Goal: Browse casually

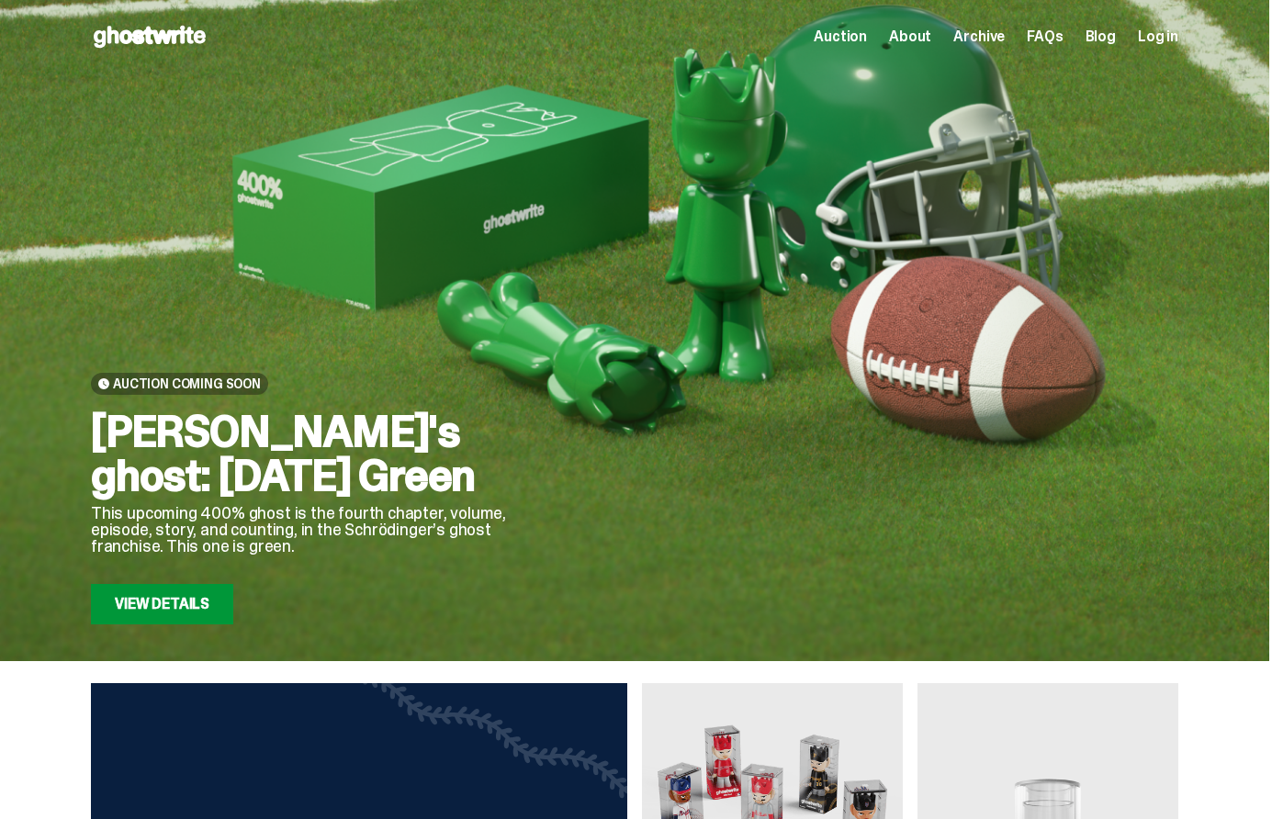
click at [498, 174] on div "Auction Coming Soon [PERSON_NAME]'s ghost: [DATE] Green This upcoming 400% ghos…" at bounding box center [311, 393] width 441 height 463
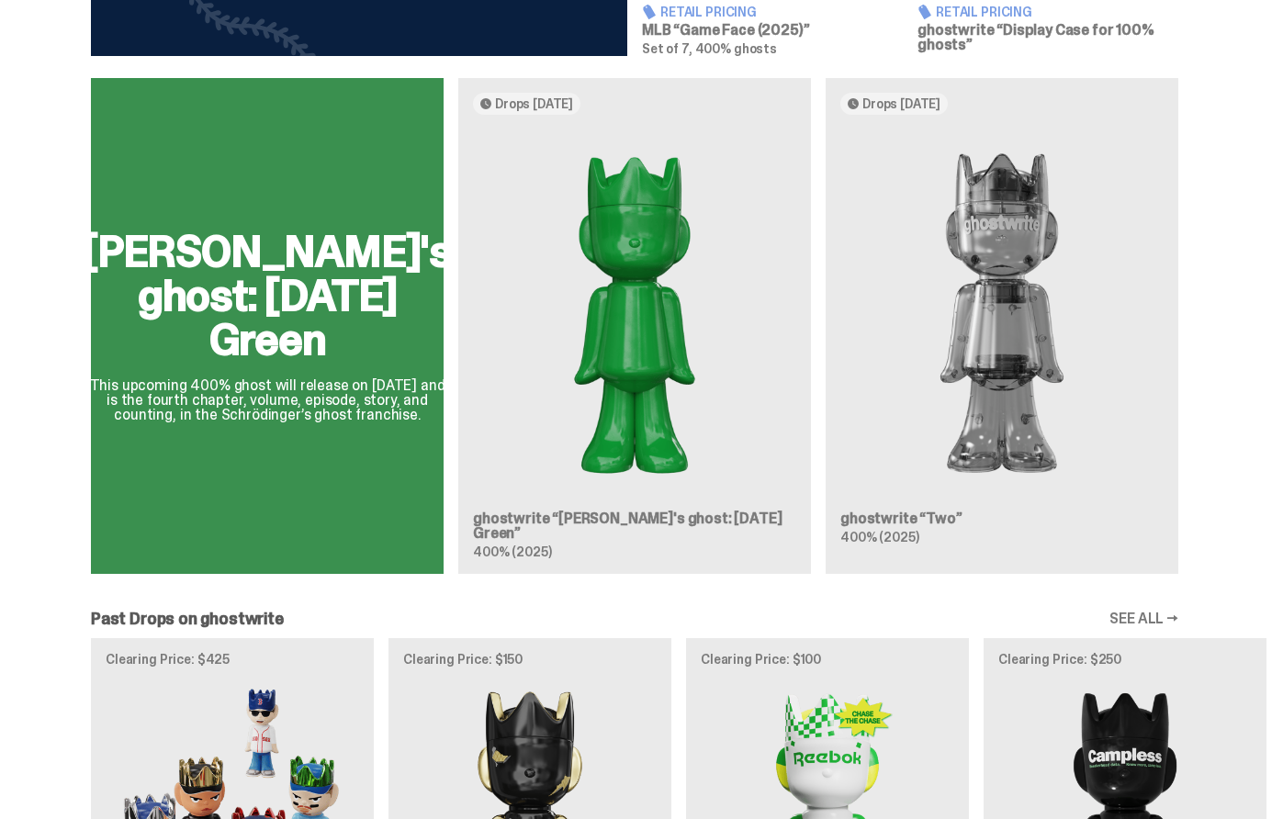
scroll to position [1483, 0]
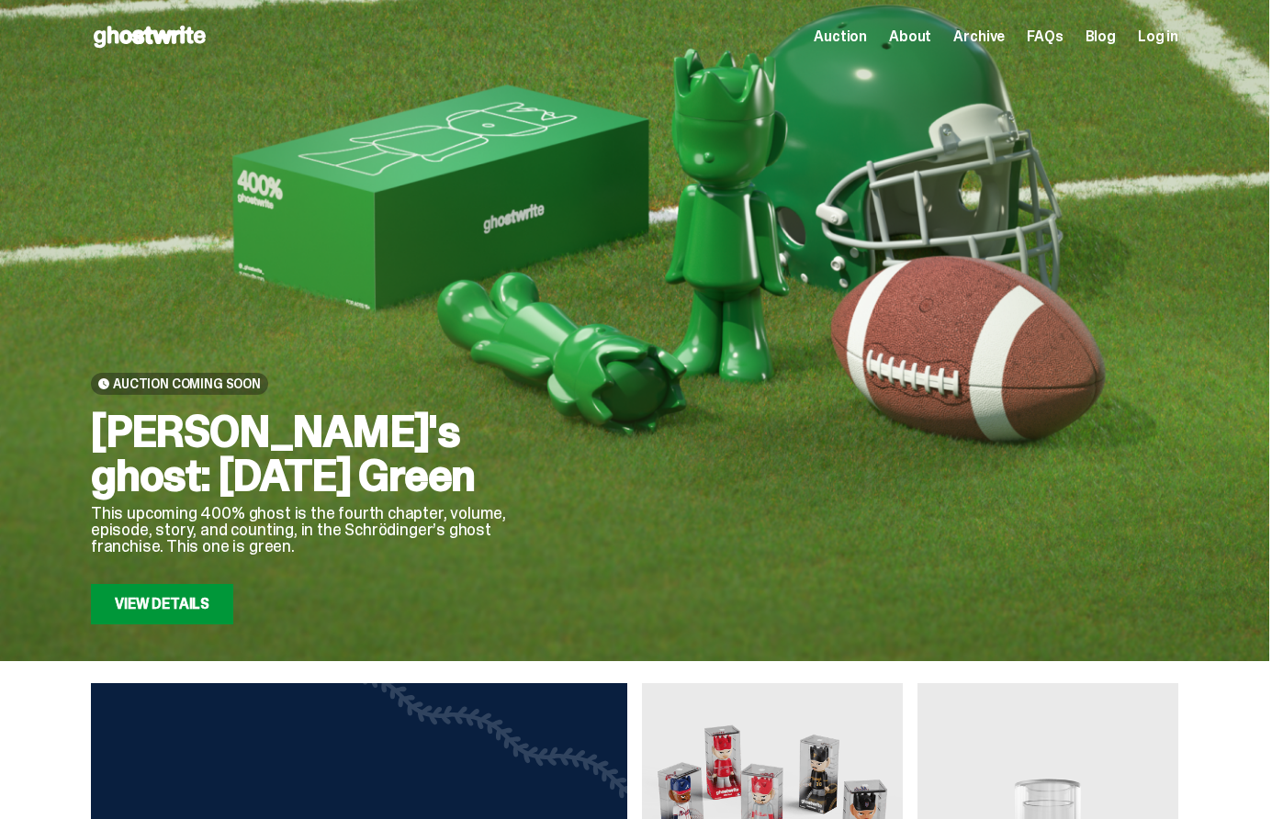
click at [926, 36] on span "About" at bounding box center [910, 36] width 42 height 15
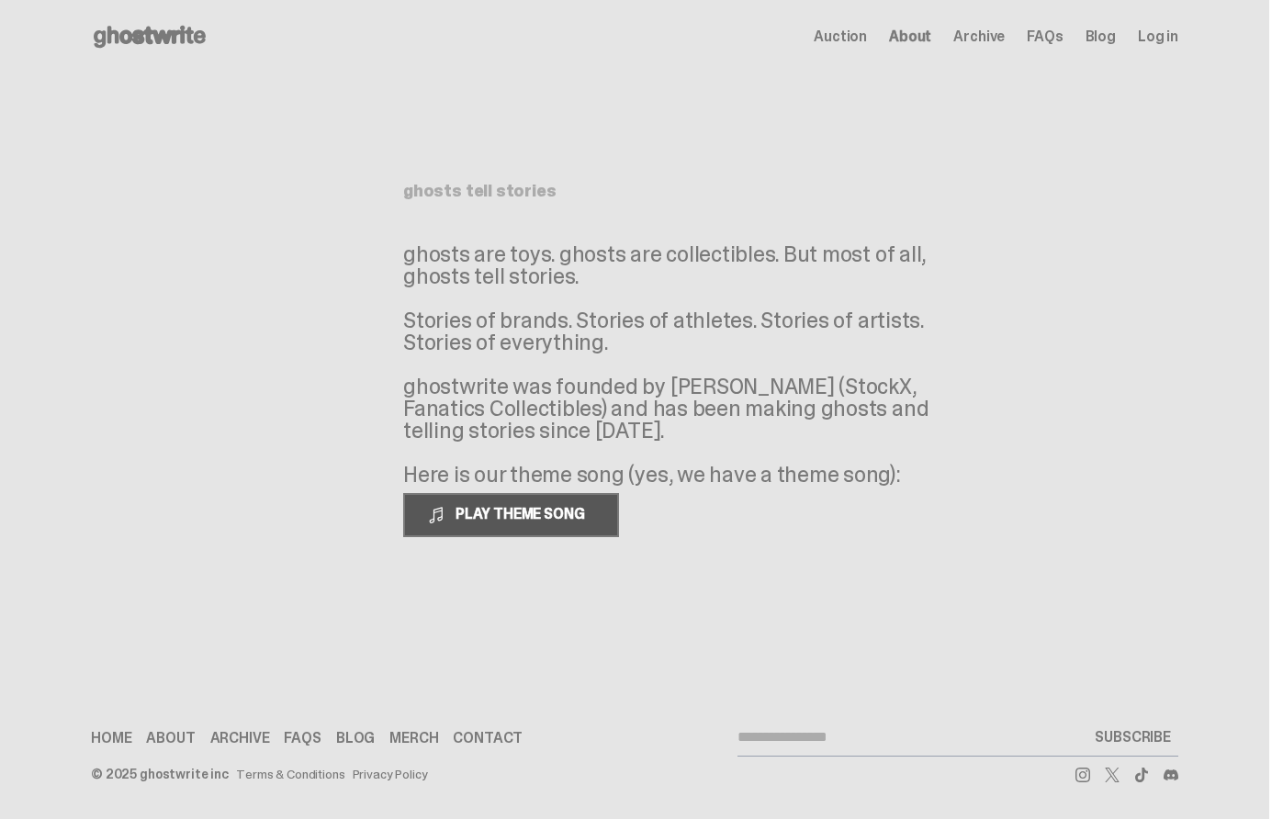
click at [576, 514] on span "PLAY THEME SONG" at bounding box center [522, 513] width 148 height 19
click at [568, 514] on span "PAUSE THEME SONG" at bounding box center [520, 513] width 145 height 19
